Goal: Find specific page/section: Find specific page/section

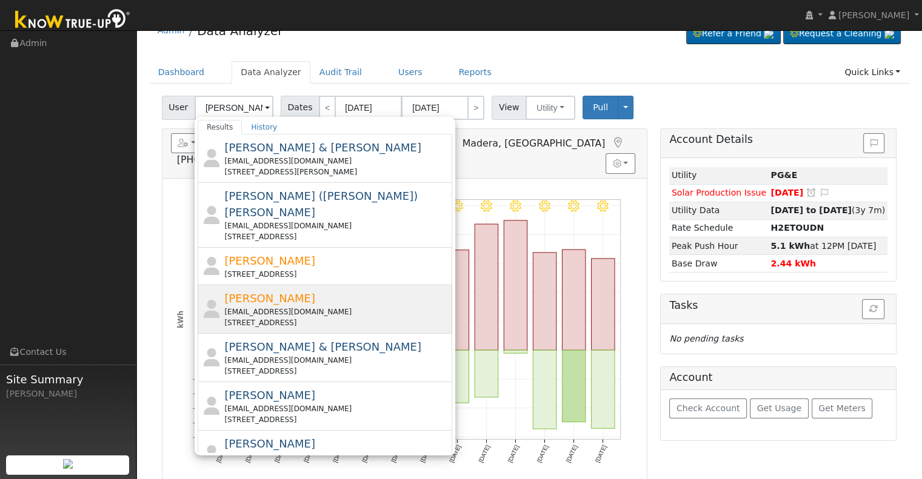
scroll to position [273, 0]
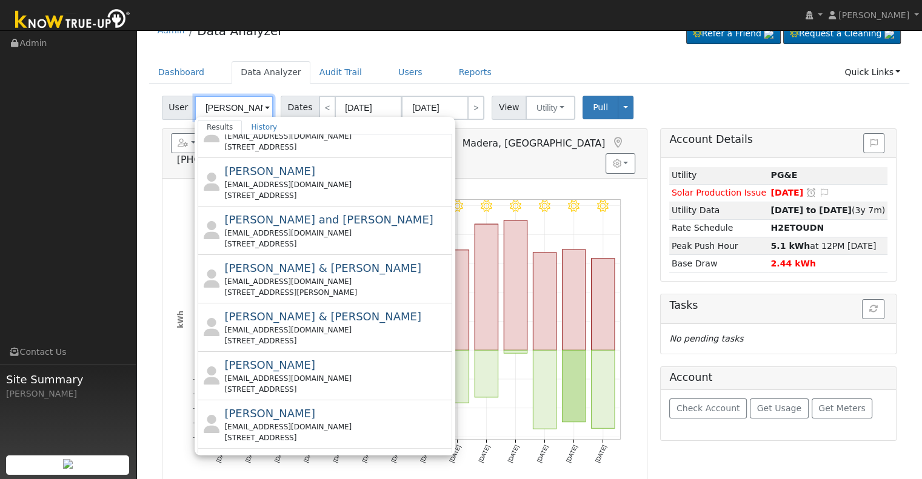
click at [215, 112] on input "Lance" at bounding box center [234, 108] width 79 height 24
click at [216, 111] on input "Lance" at bounding box center [234, 108] width 79 height 24
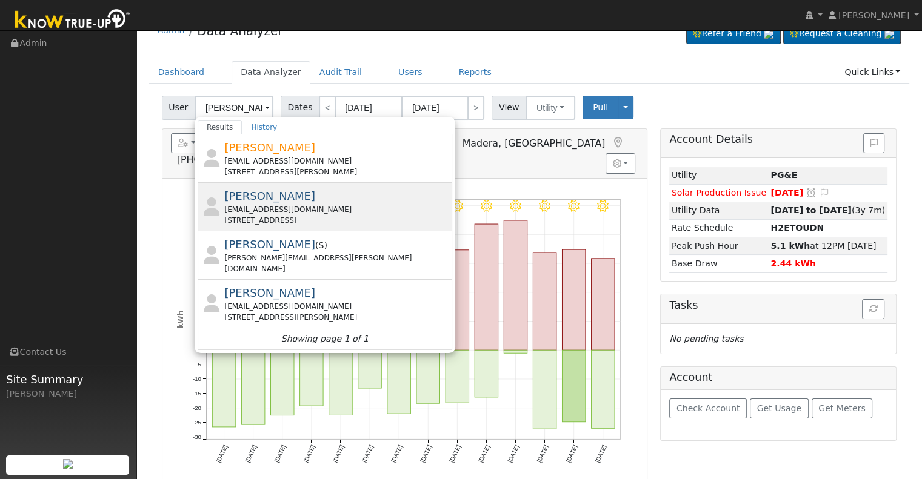
click at [330, 202] on div "Miguel Gutierrez Jr. sktermike@aol.com 2847 South Edison Street, Visalia, CA 93…" at bounding box center [336, 207] width 225 height 38
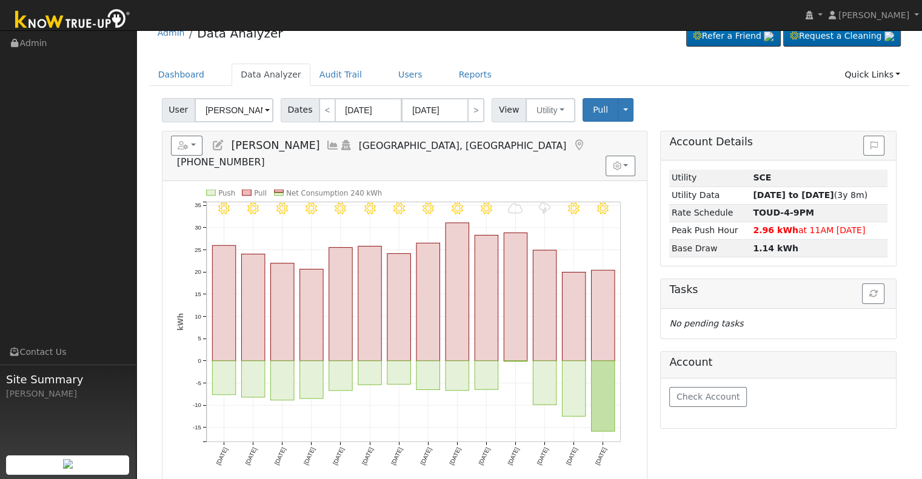
scroll to position [121, 0]
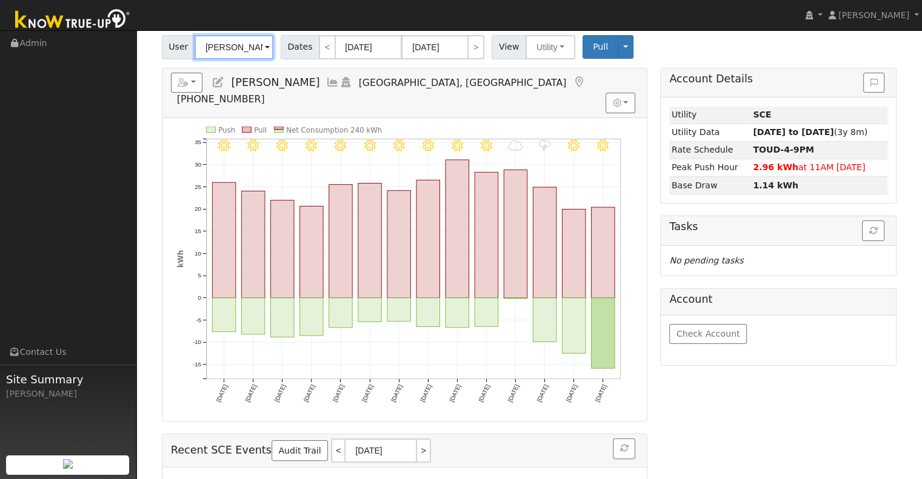
click at [232, 51] on input "Miguel Gutierrez Jr." at bounding box center [234, 47] width 79 height 24
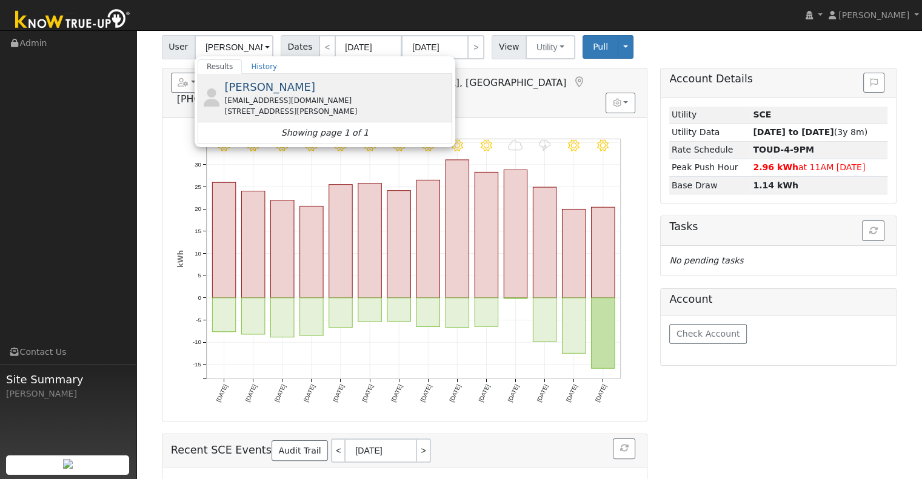
click at [332, 101] on div "nic@sequoiafresno.org" at bounding box center [336, 100] width 225 height 11
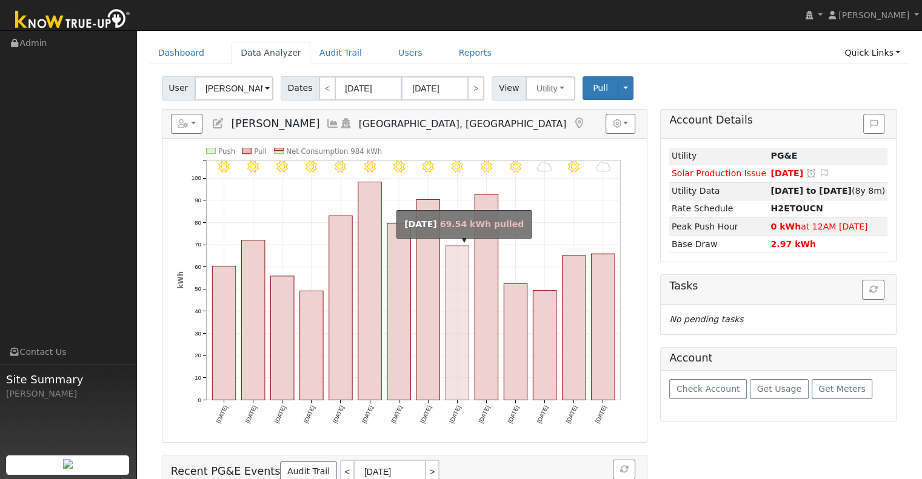
scroll to position [59, 0]
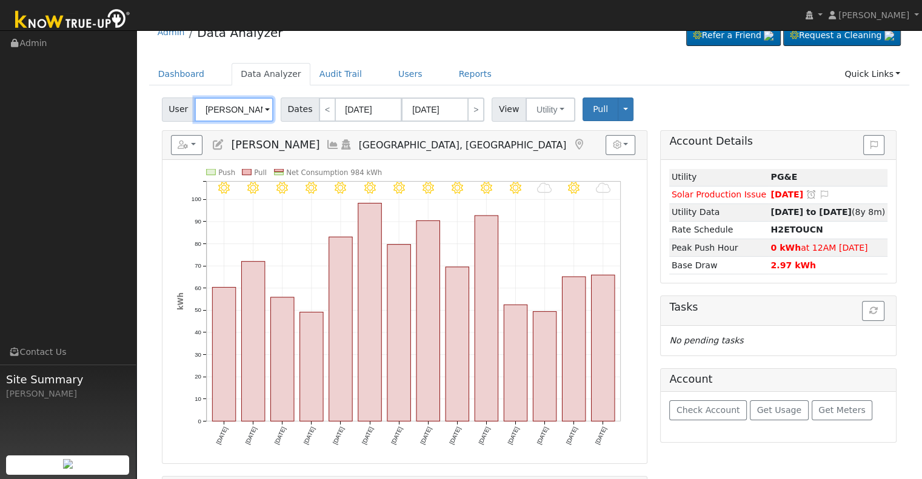
click at [230, 113] on input "Nic Pope" at bounding box center [234, 110] width 79 height 24
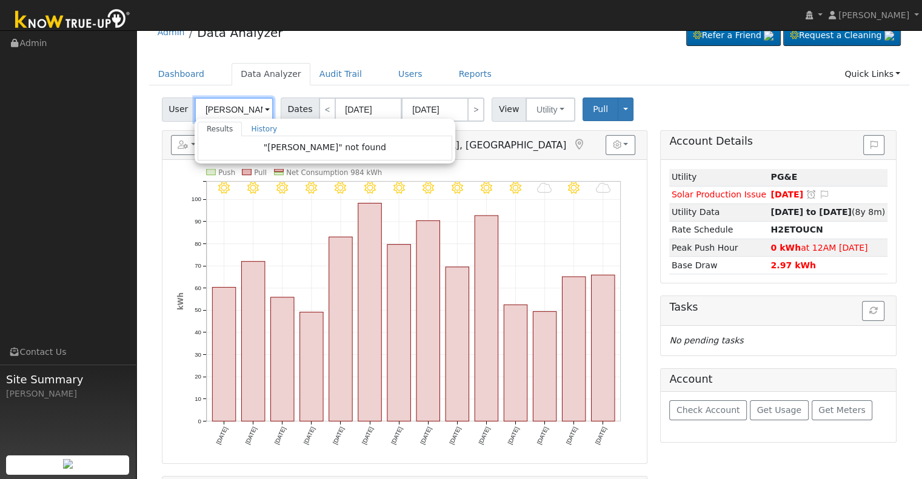
click at [242, 113] on input "parker,carol" at bounding box center [234, 110] width 79 height 24
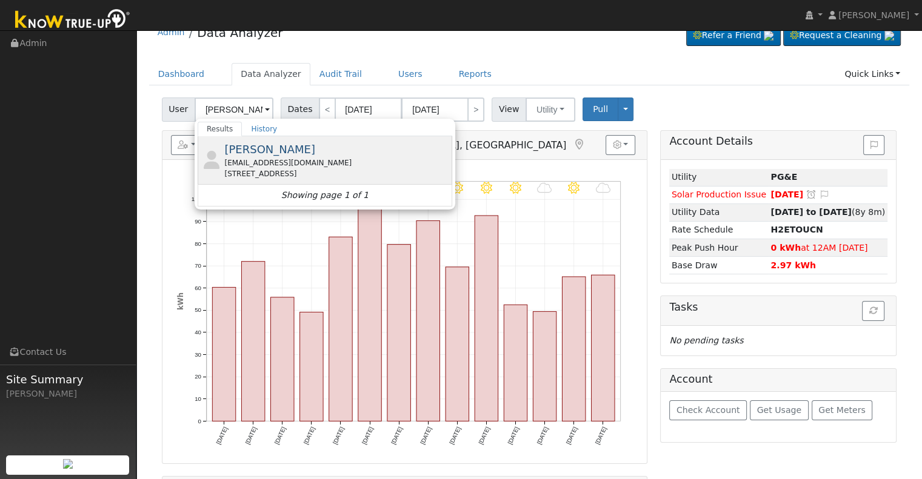
click at [339, 161] on div "mswrite777c@aol.com" at bounding box center [336, 163] width 225 height 11
type input "Carol Parker"
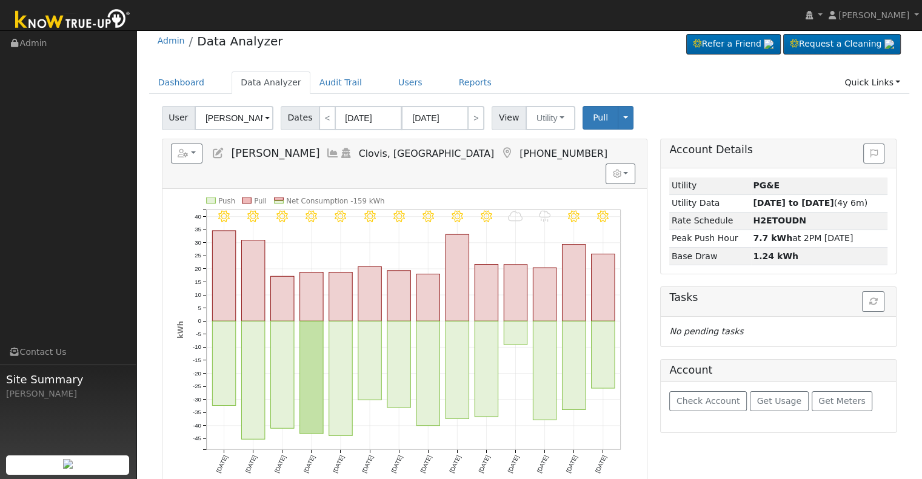
scroll to position [121, 0]
